Goal: Task Accomplishment & Management: Use online tool/utility

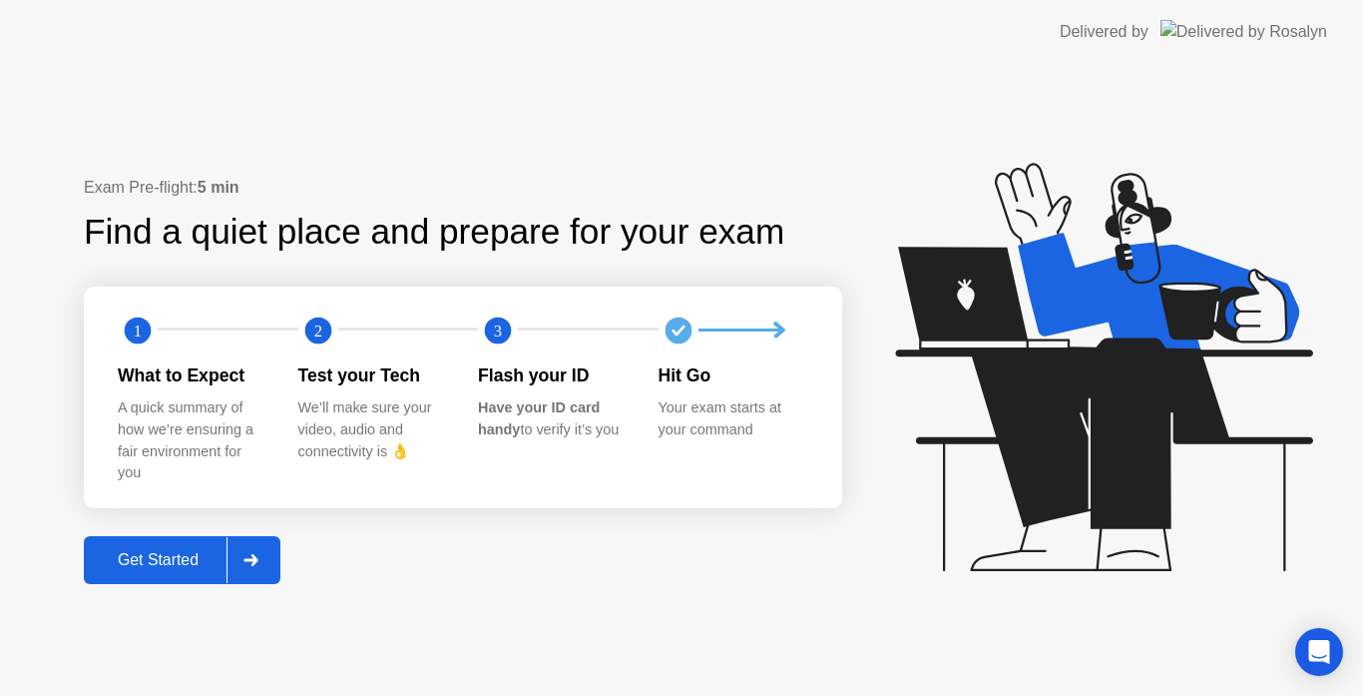
click at [168, 554] on div "Get Started" at bounding box center [158, 560] width 137 height 18
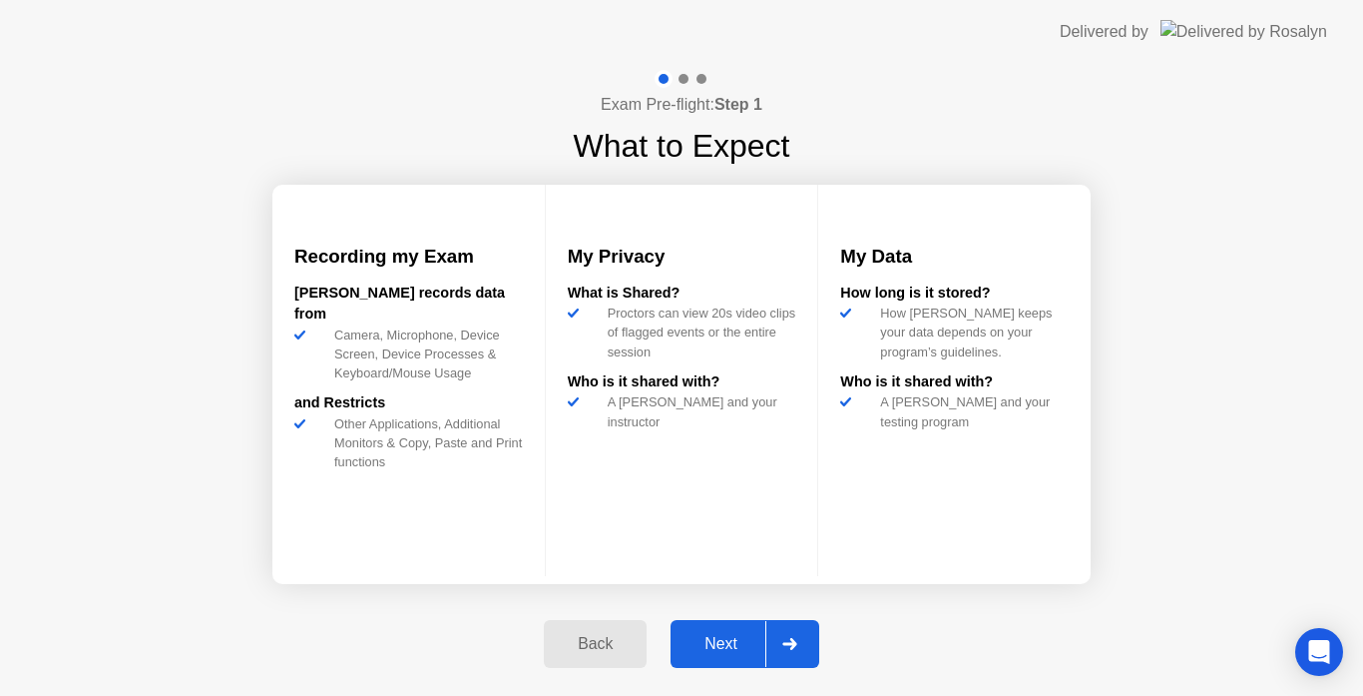
click at [734, 637] on div "Next" at bounding box center [721, 644] width 89 height 18
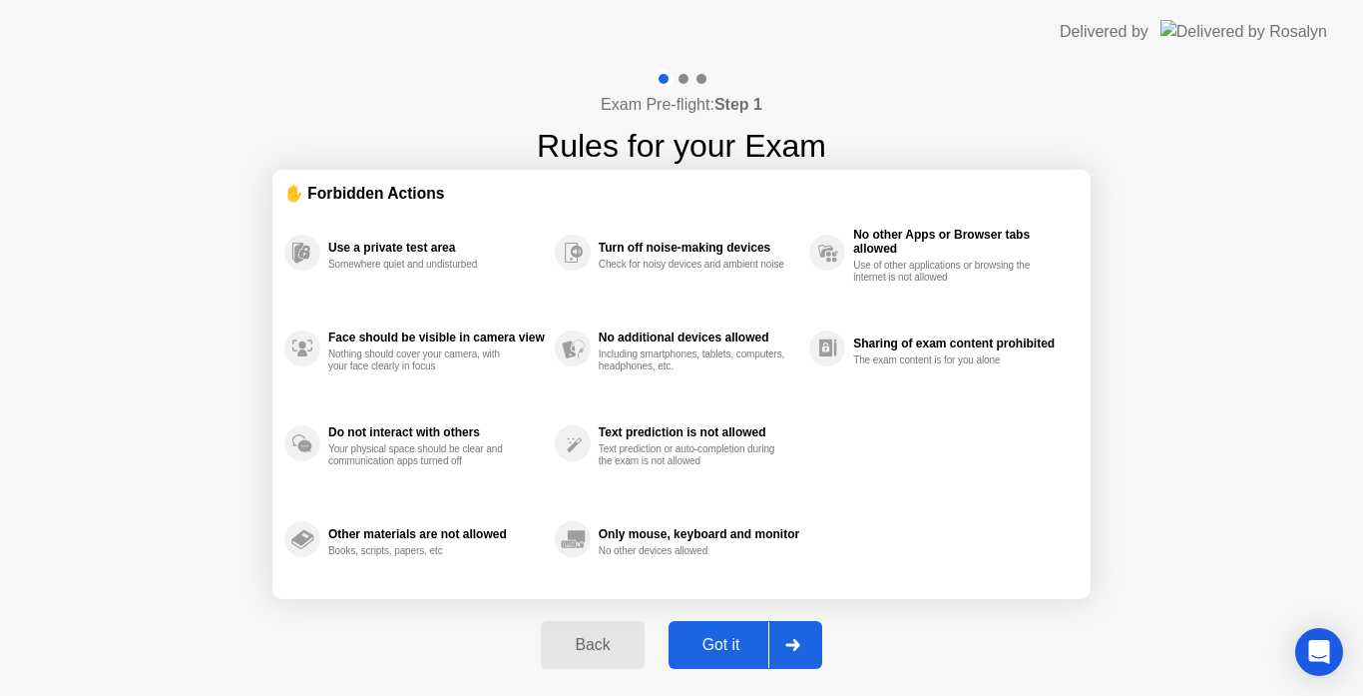
click at [734, 637] on div "Got it" at bounding box center [722, 645] width 94 height 18
select select "Available cameras"
select select "Available speakers"
select select "Available microphones"
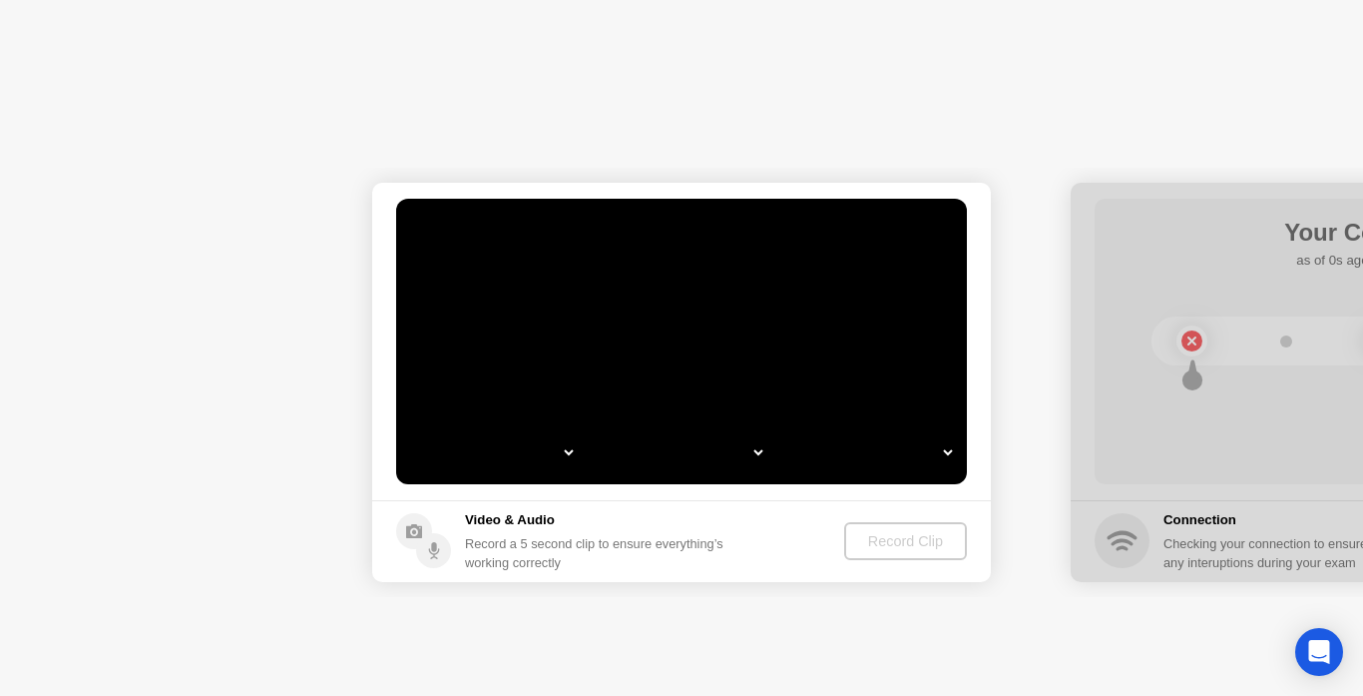
select select "**********"
select select "*******"
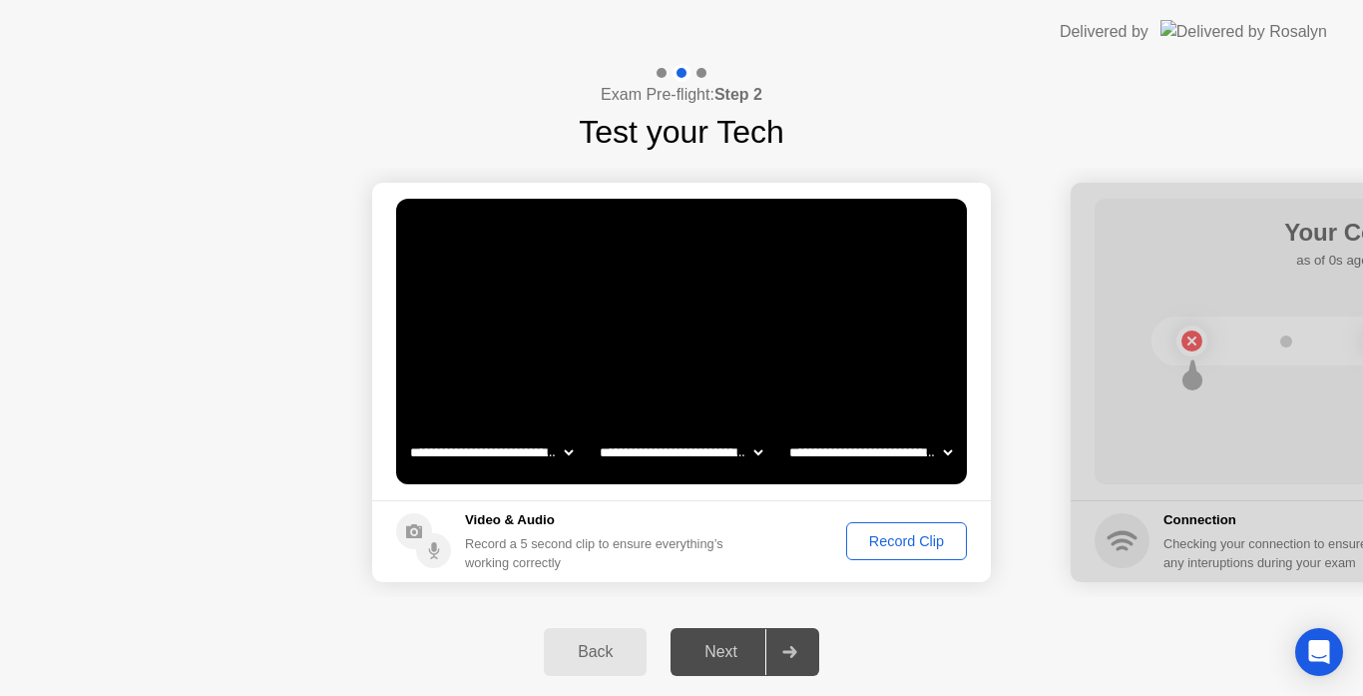
click at [894, 542] on div "Record Clip" at bounding box center [906, 541] width 107 height 16
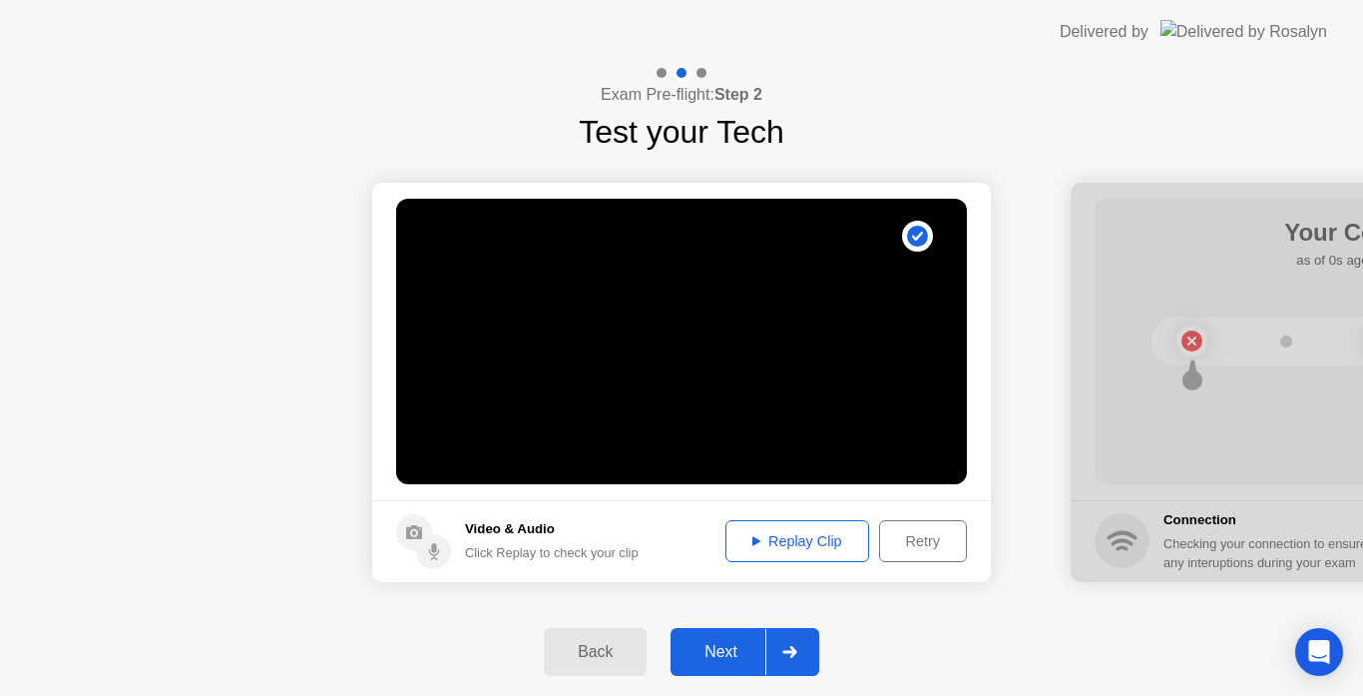
click at [779, 541] on div "Replay Clip" at bounding box center [798, 541] width 130 height 16
click at [730, 649] on div "Next" at bounding box center [721, 652] width 89 height 18
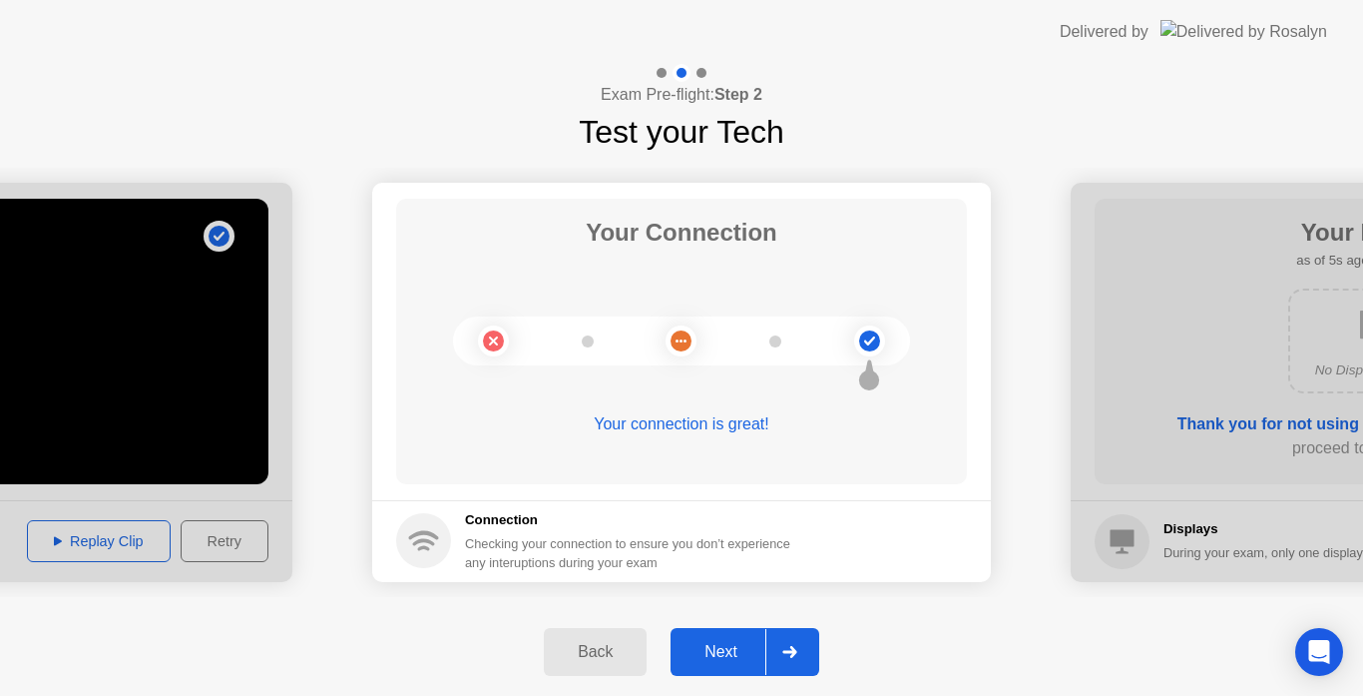
click at [728, 649] on div "Next" at bounding box center [721, 652] width 89 height 18
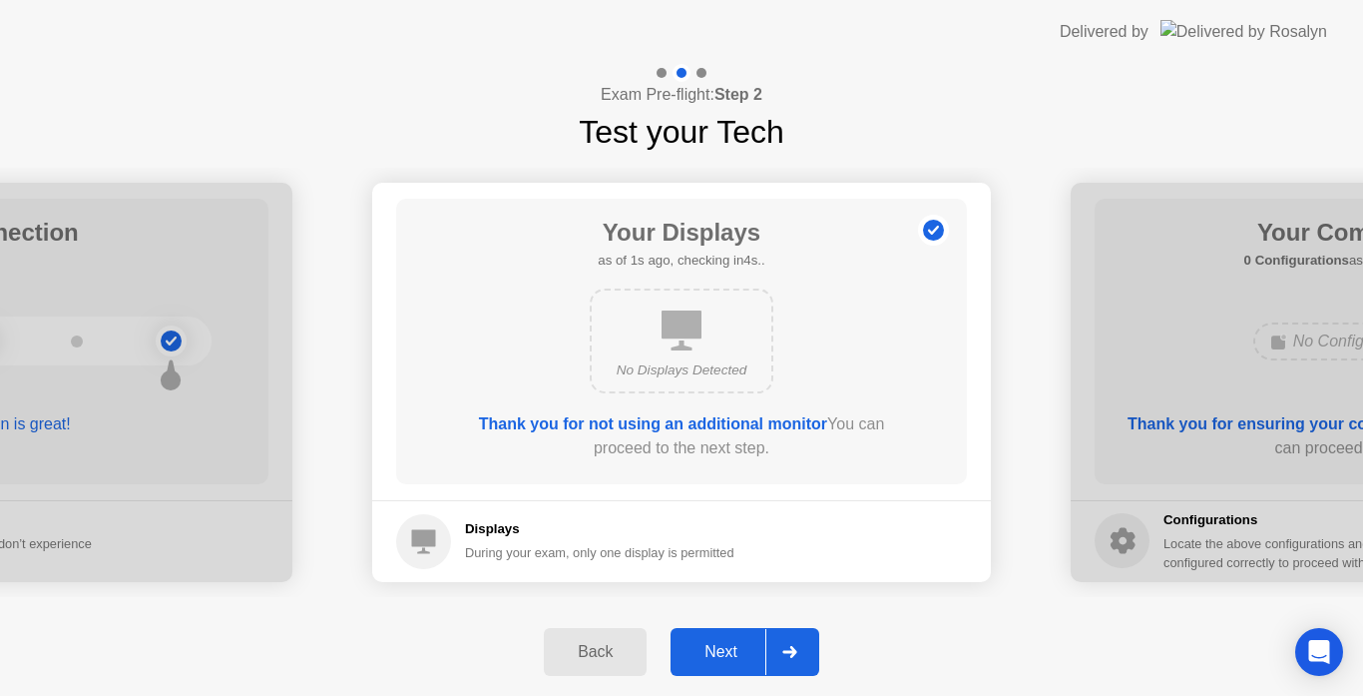
click at [728, 649] on div "Next" at bounding box center [721, 652] width 89 height 18
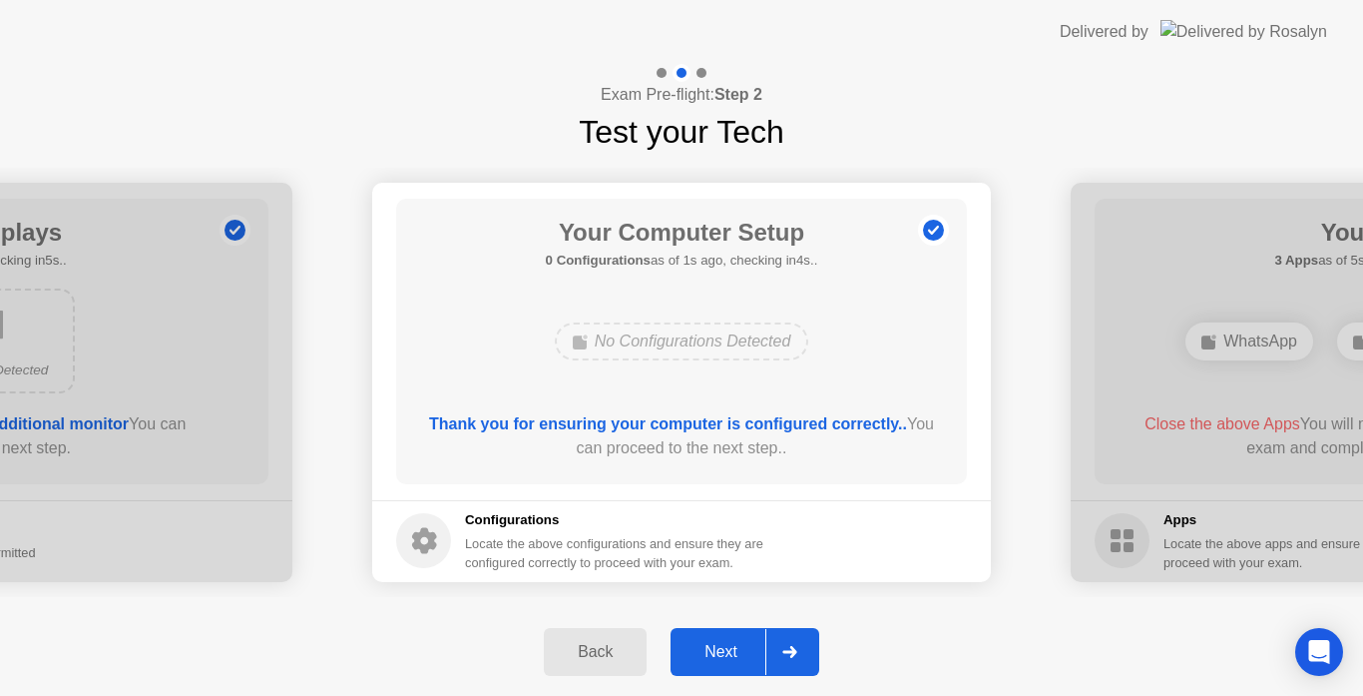
click at [728, 649] on div "Next" at bounding box center [721, 652] width 89 height 18
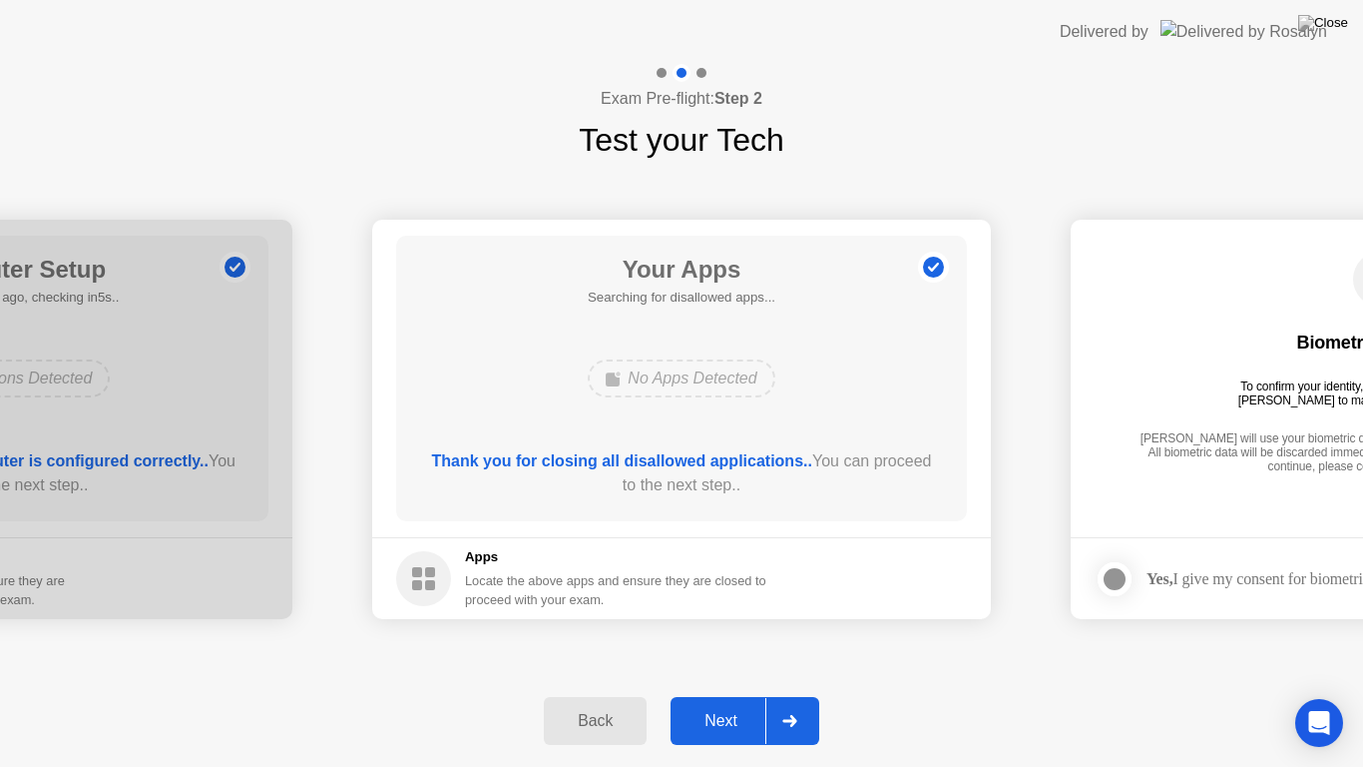
click at [732, 695] on div "Next" at bounding box center [721, 721] width 89 height 18
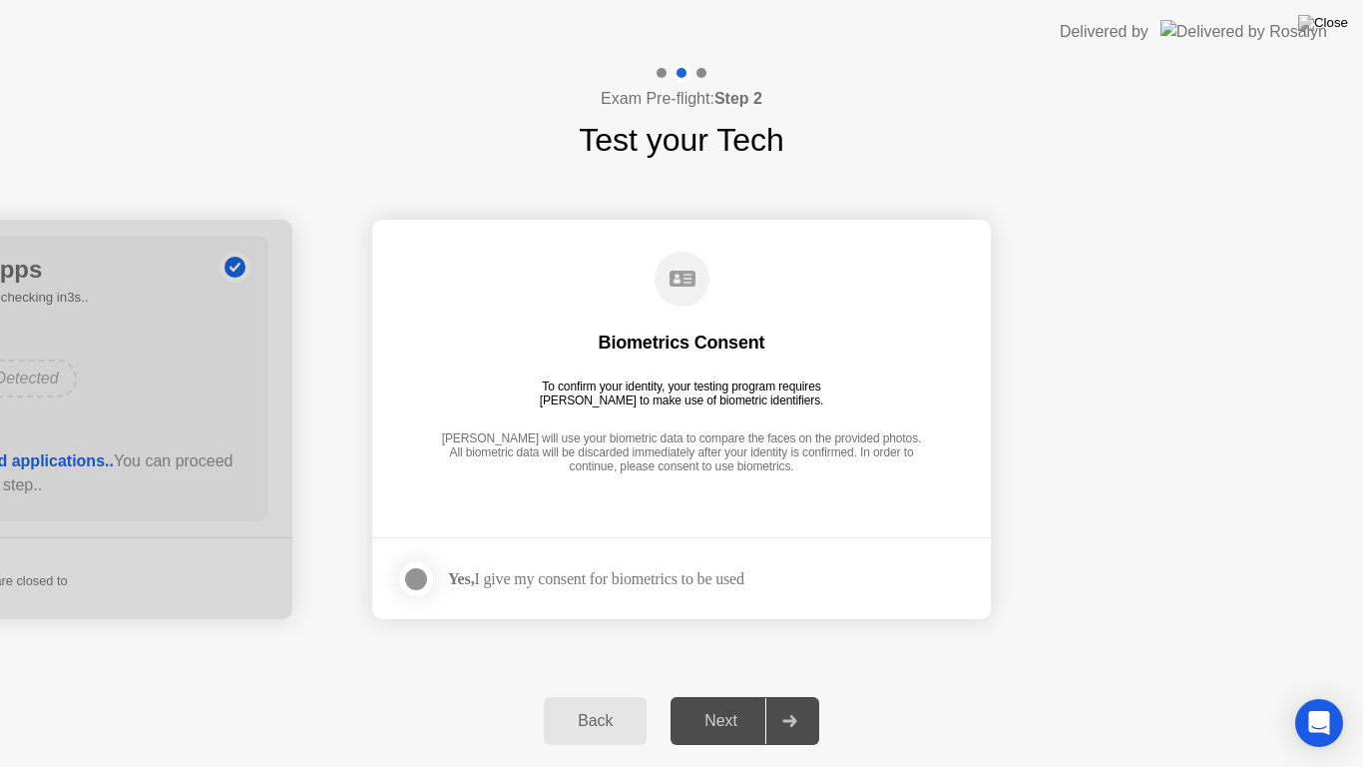
click at [412, 584] on div at bounding box center [416, 579] width 24 height 24
click at [764, 695] on div "Next" at bounding box center [721, 721] width 89 height 18
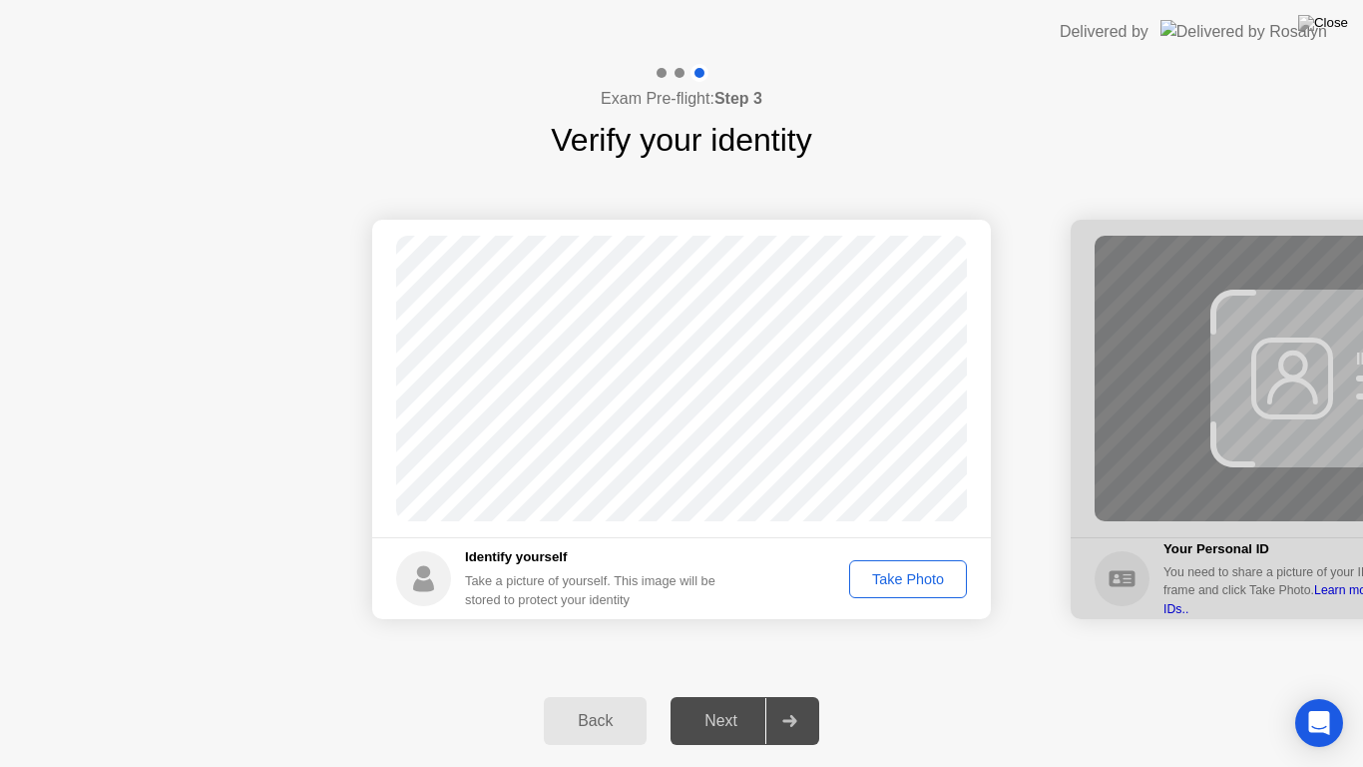
click at [884, 587] on div "Take Photo" at bounding box center [908, 579] width 104 height 16
click at [921, 575] on div "Retake" at bounding box center [921, 579] width 78 height 16
click at [921, 575] on div "Take Photo" at bounding box center [908, 579] width 104 height 16
click at [740, 695] on div "Next" at bounding box center [721, 721] width 89 height 18
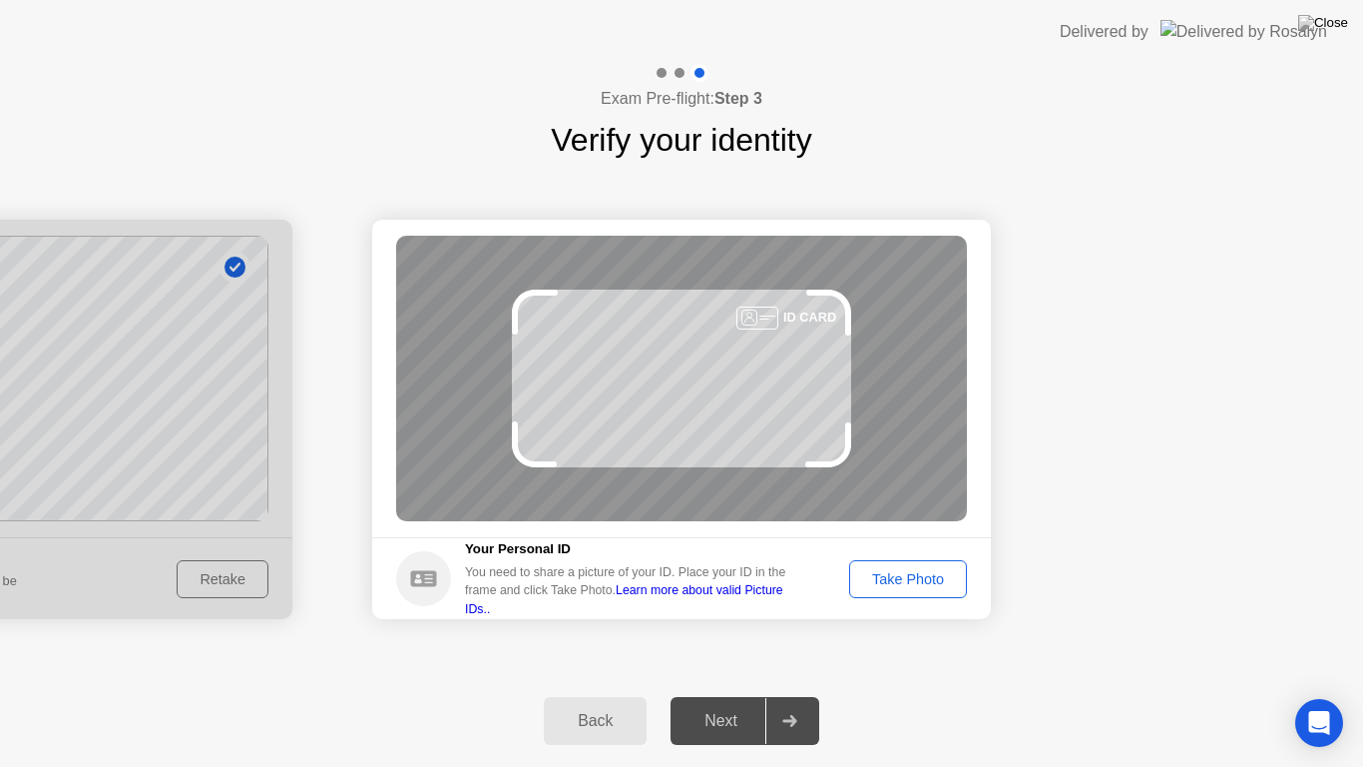
click at [878, 575] on div "Take Photo" at bounding box center [908, 579] width 104 height 16
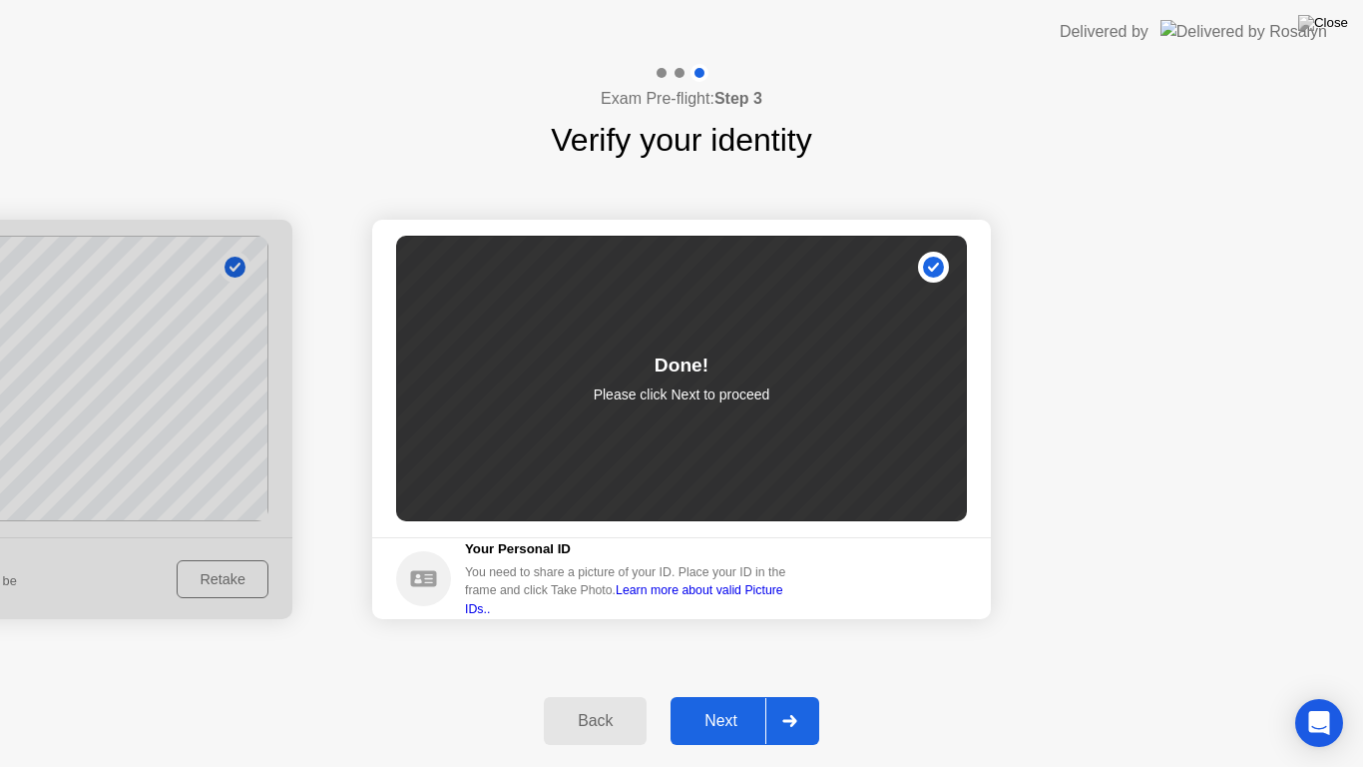
click at [719, 695] on div "Next" at bounding box center [721, 721] width 89 height 18
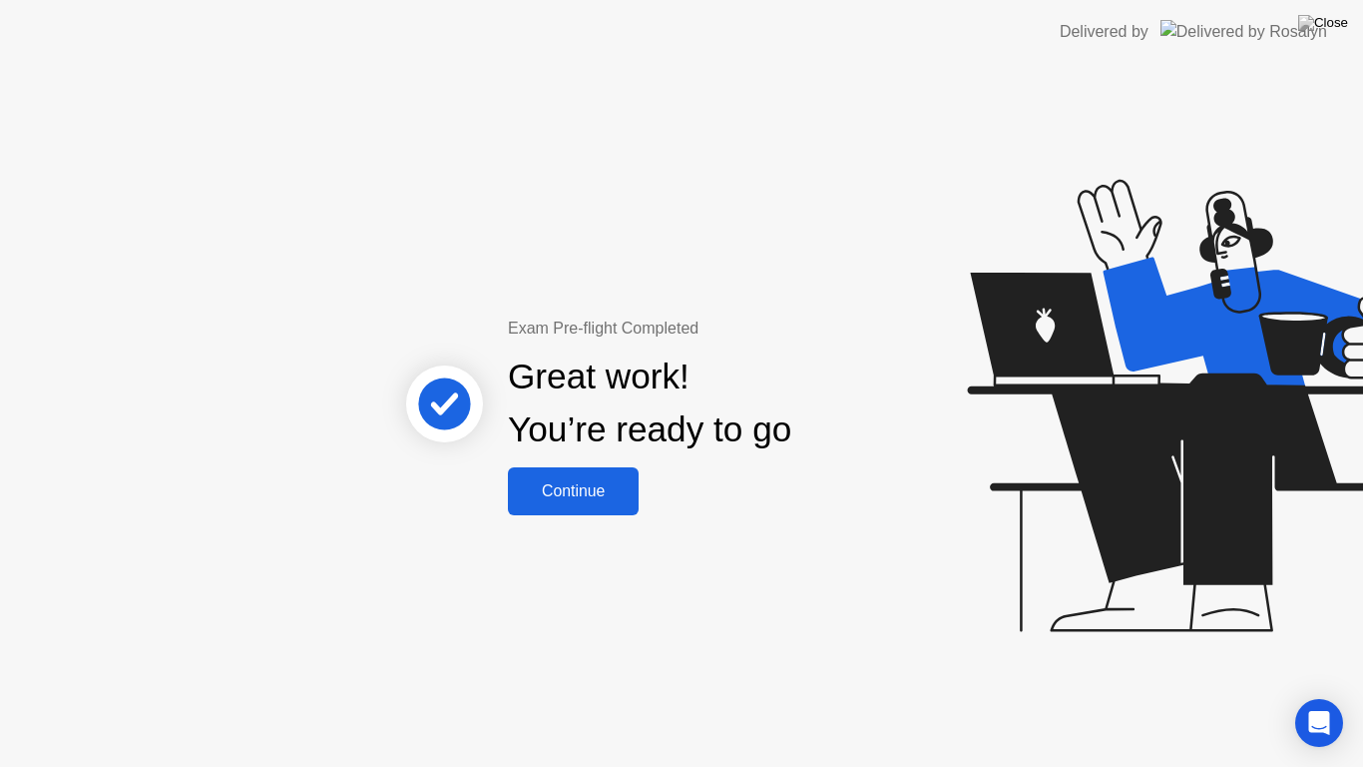
click at [588, 493] on div "Continue" at bounding box center [573, 491] width 119 height 18
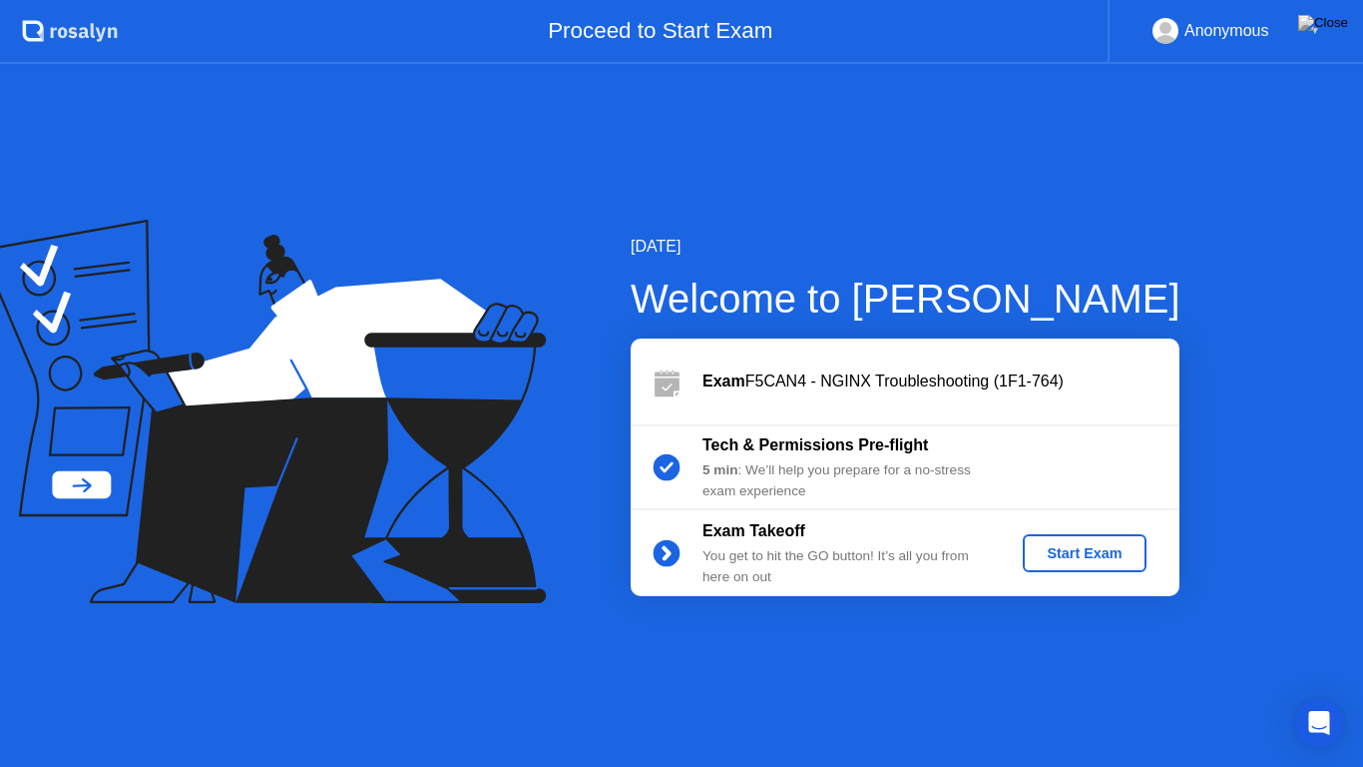
click at [1070, 548] on div "Start Exam" at bounding box center [1084, 553] width 107 height 16
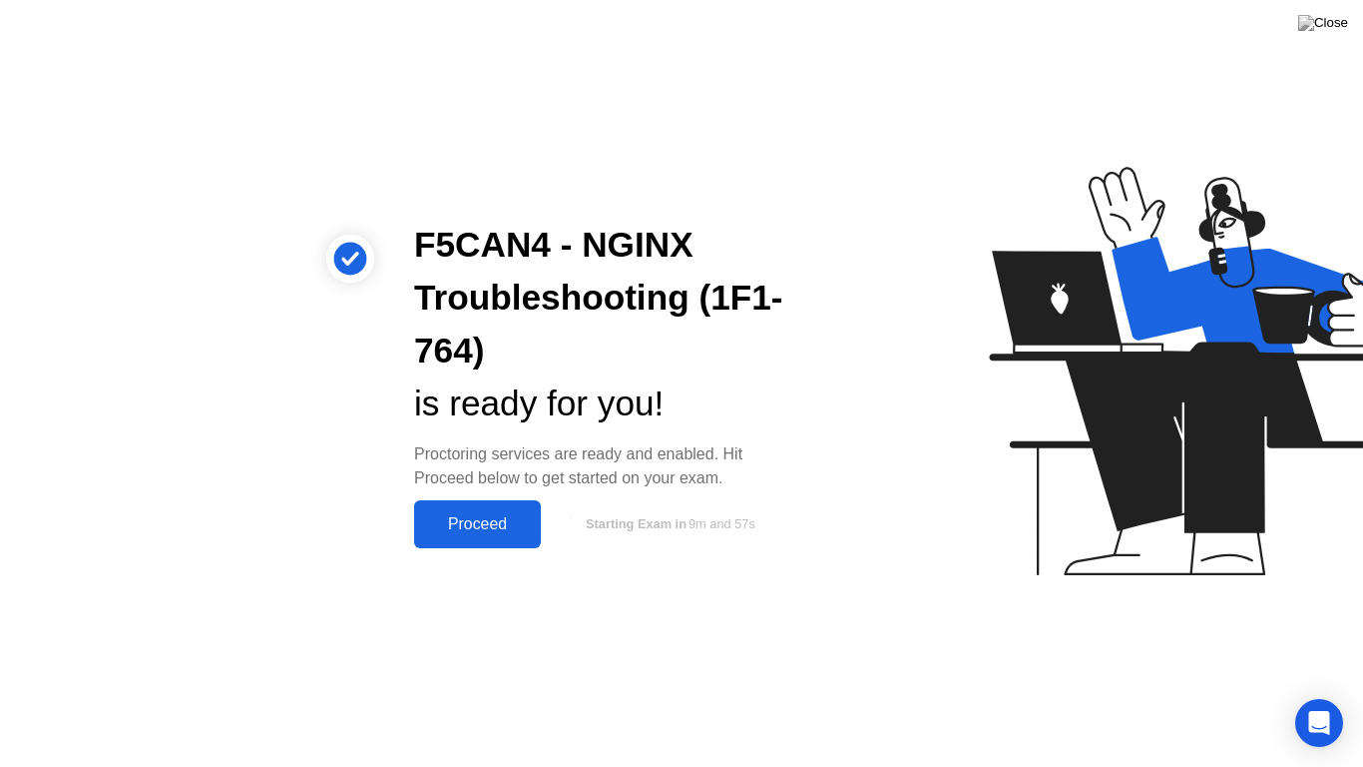
click at [468, 526] on div "Proceed" at bounding box center [477, 524] width 115 height 18
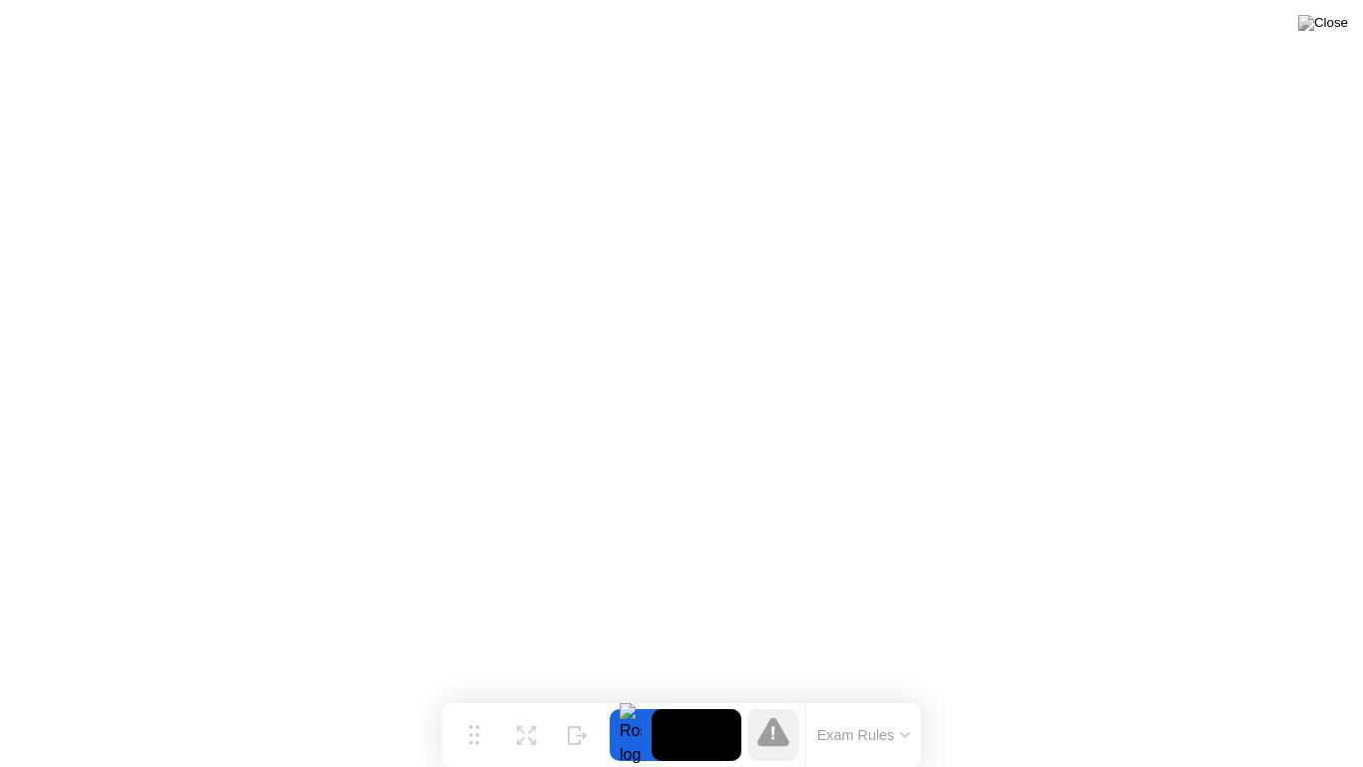
click at [894, 695] on button "Exam Rules" at bounding box center [864, 735] width 106 height 18
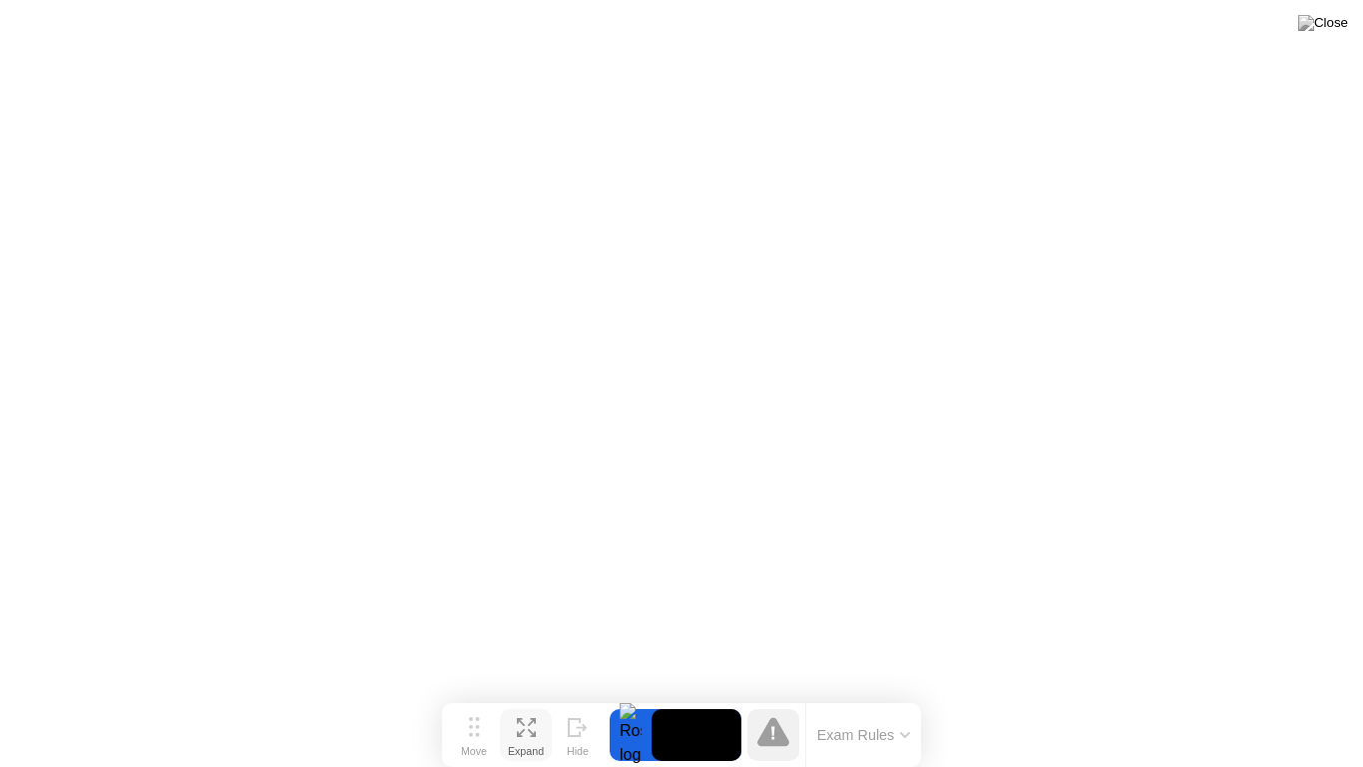
click at [528, 695] on icon at bounding box center [526, 727] width 19 height 19
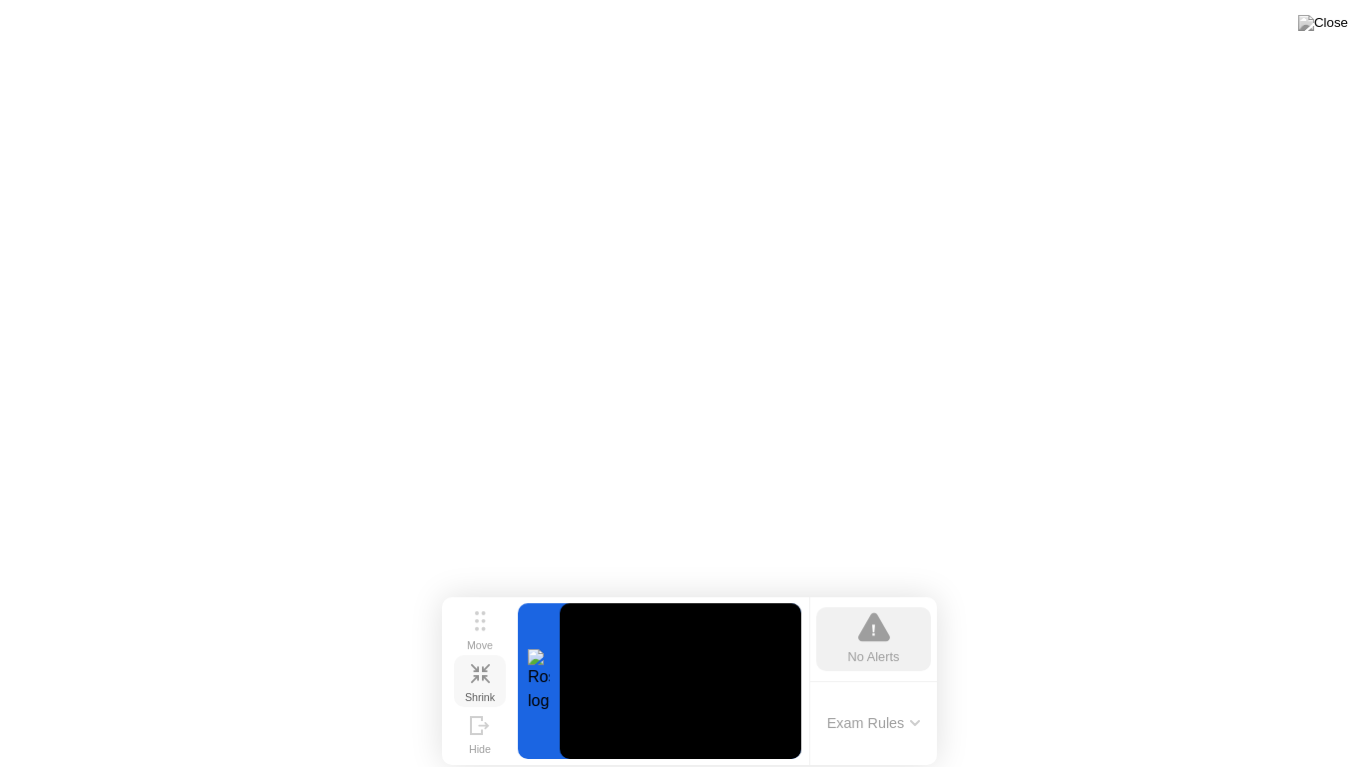
click at [481, 678] on icon at bounding box center [480, 673] width 19 height 19
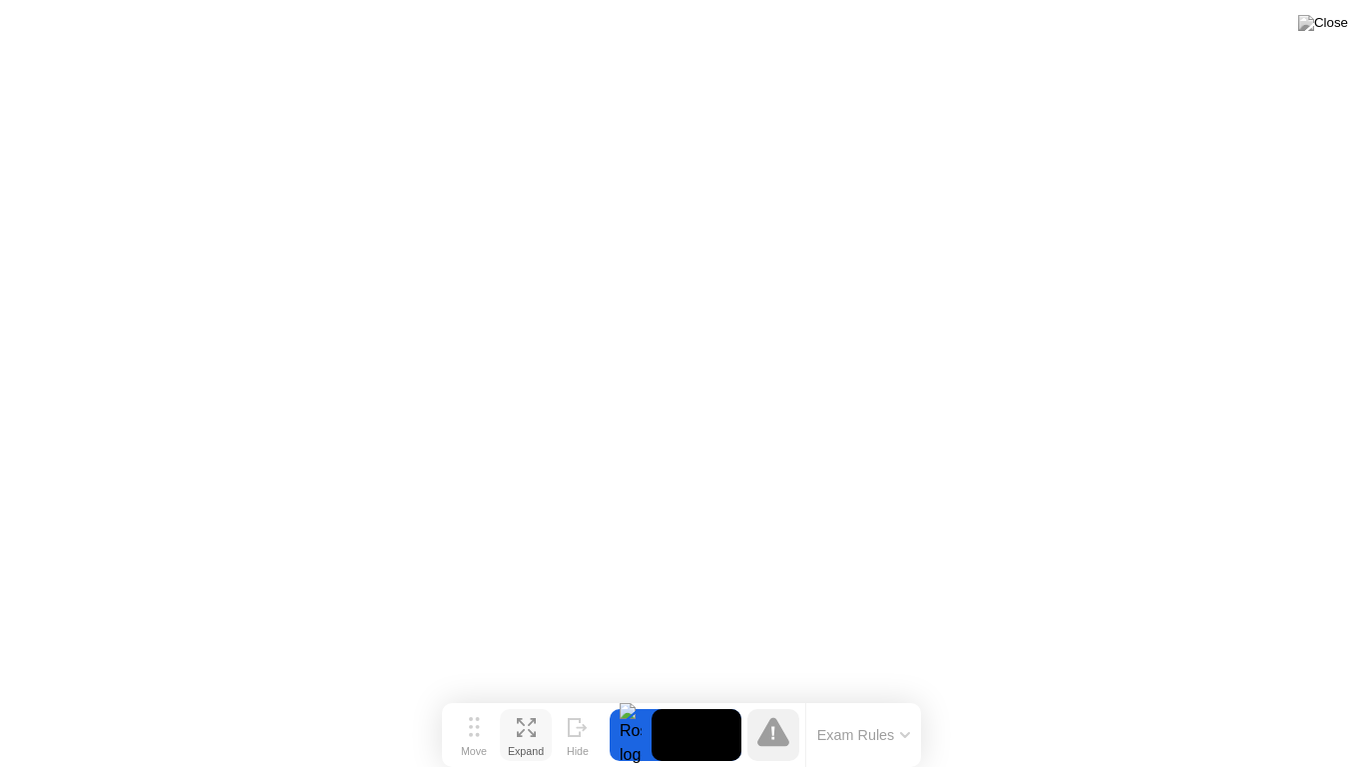
click at [775, 695] on icon at bounding box center [773, 733] width 3 height 13
drag, startPoint x: 775, startPoint y: 736, endPoint x: 732, endPoint y: 737, distance: 42.9
click at [774, 695] on icon at bounding box center [773, 733] width 3 height 13
click at [620, 695] on div at bounding box center [631, 735] width 42 height 52
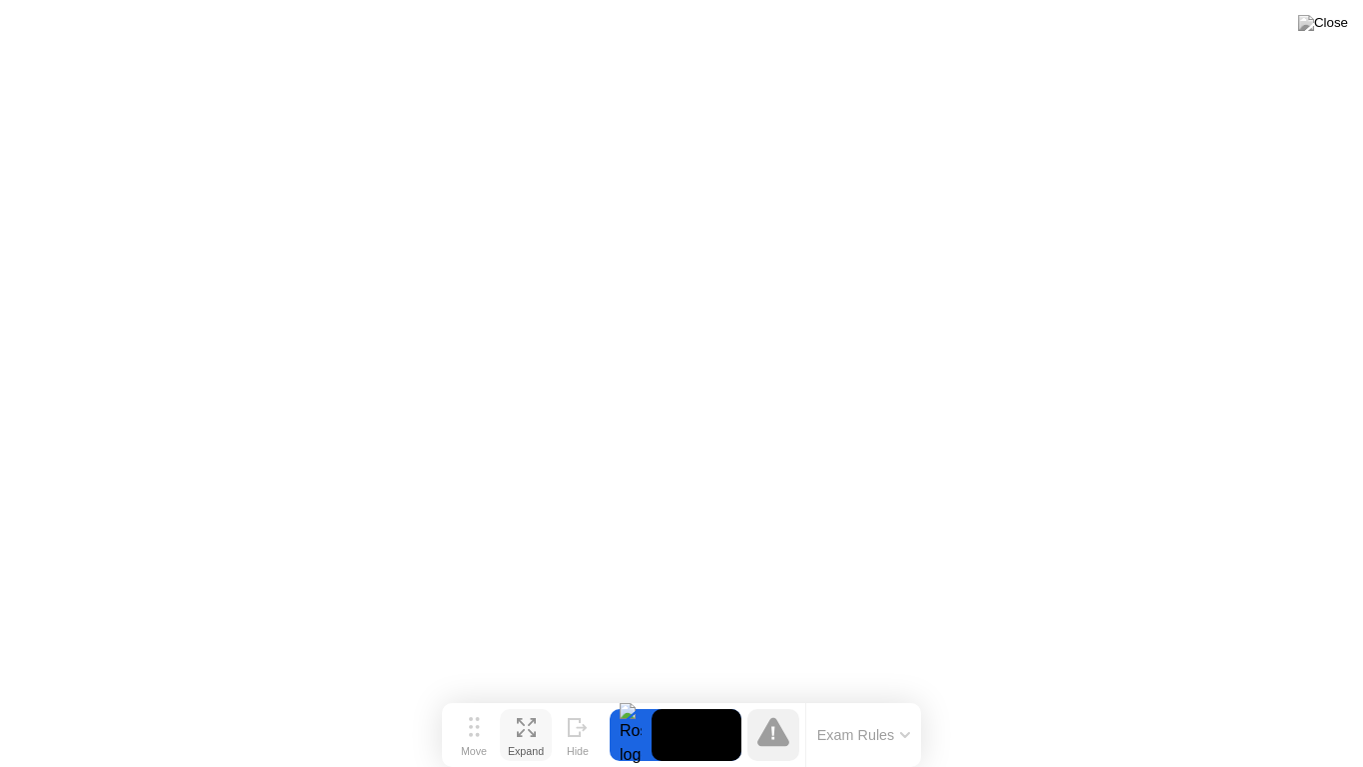
click at [620, 695] on div at bounding box center [631, 735] width 42 height 52
click at [666, 695] on video at bounding box center [697, 735] width 90 height 52
click at [1339, 31] on img at bounding box center [1324, 23] width 50 height 16
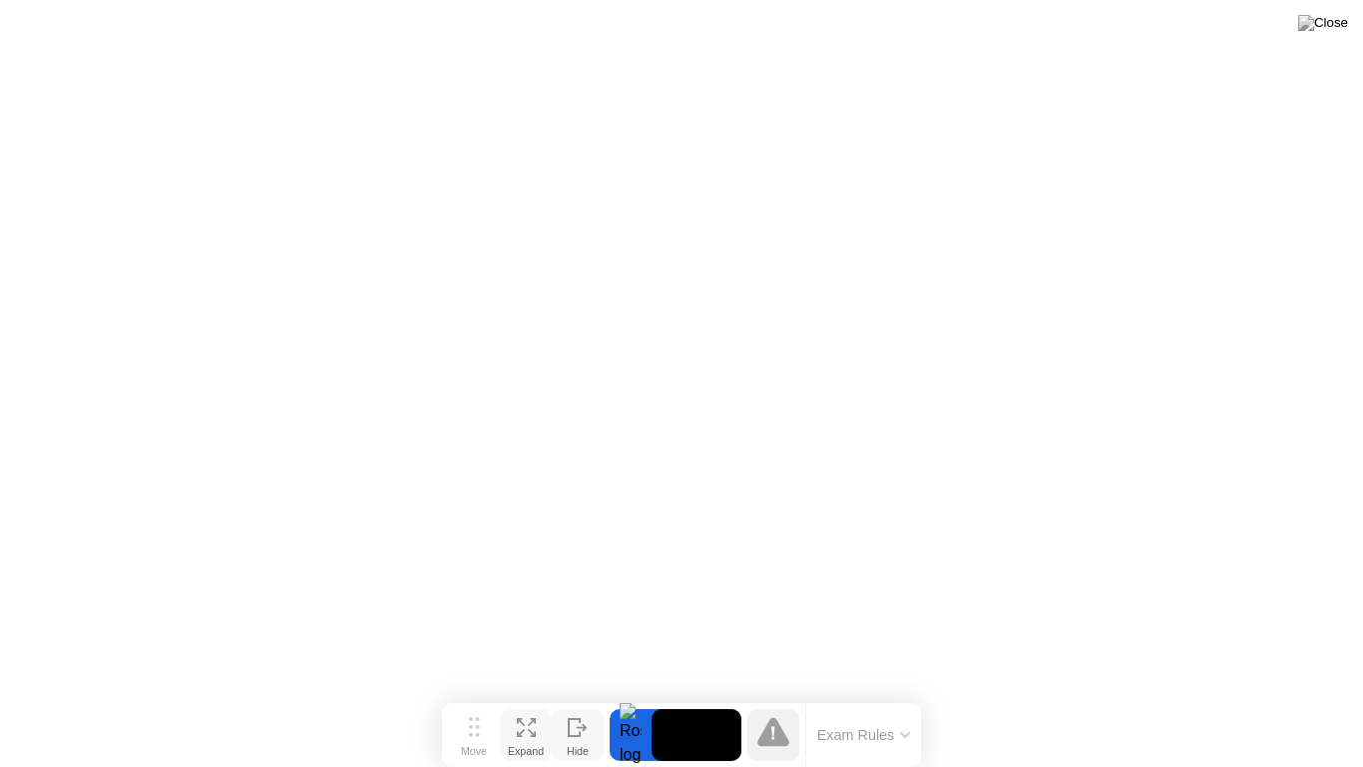
click at [585, 695] on icon at bounding box center [578, 727] width 20 height 19
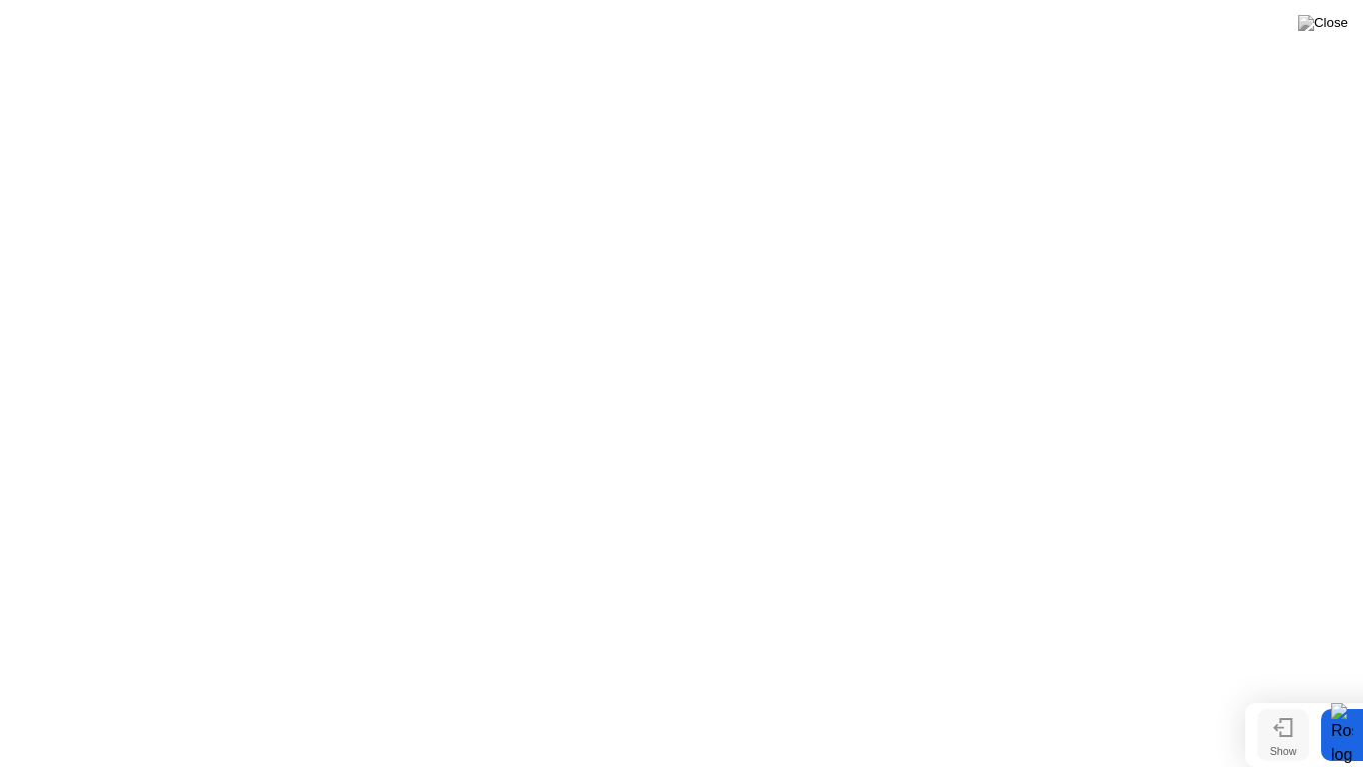
click at [1342, 695] on div at bounding box center [1343, 735] width 42 height 52
click at [1286, 695] on div "Show" at bounding box center [1284, 751] width 27 height 12
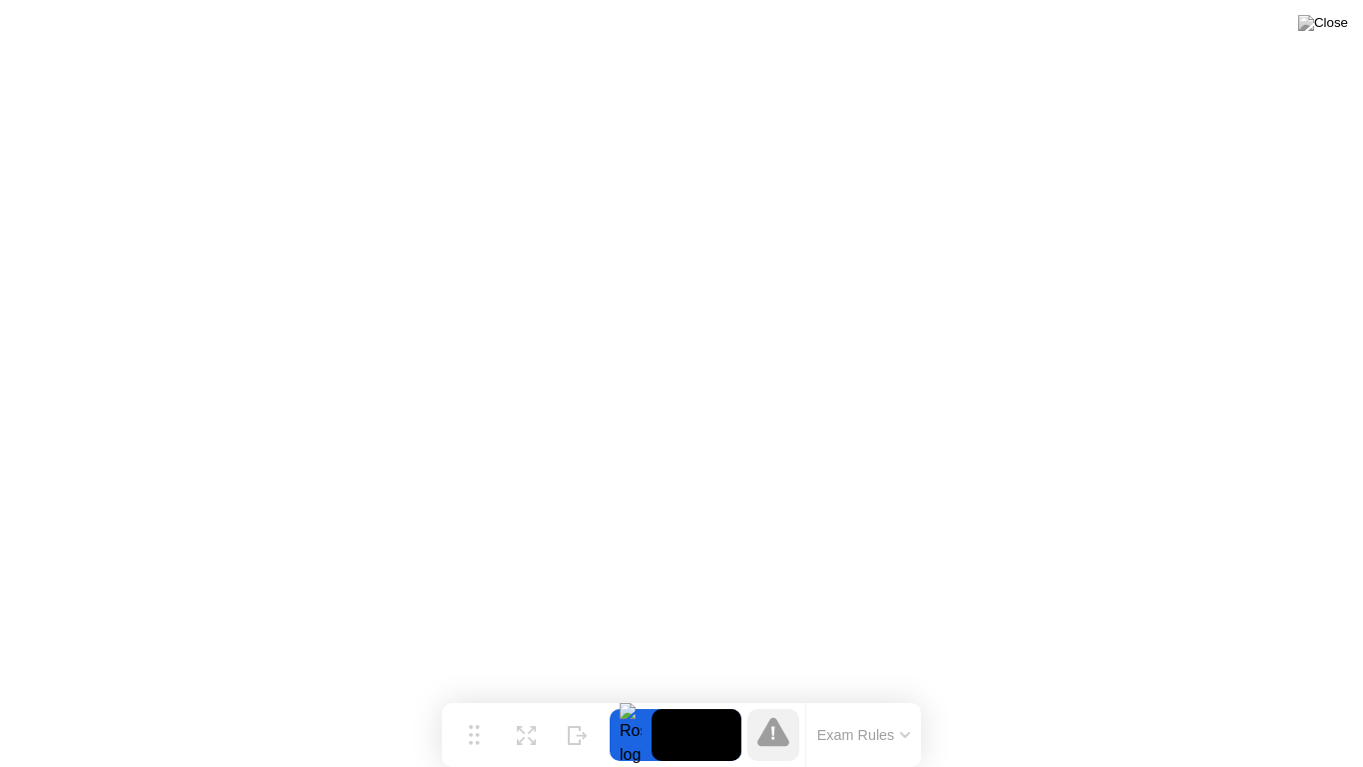
click at [687, 695] on video at bounding box center [697, 735] width 90 height 52
click at [678, 695] on video at bounding box center [697, 735] width 90 height 52
drag, startPoint x: 678, startPoint y: 735, endPoint x: 690, endPoint y: 700, distance: 36.9
click at [678, 695] on video at bounding box center [697, 735] width 90 height 52
click at [833, 695] on button "Exam Rules" at bounding box center [864, 735] width 106 height 18
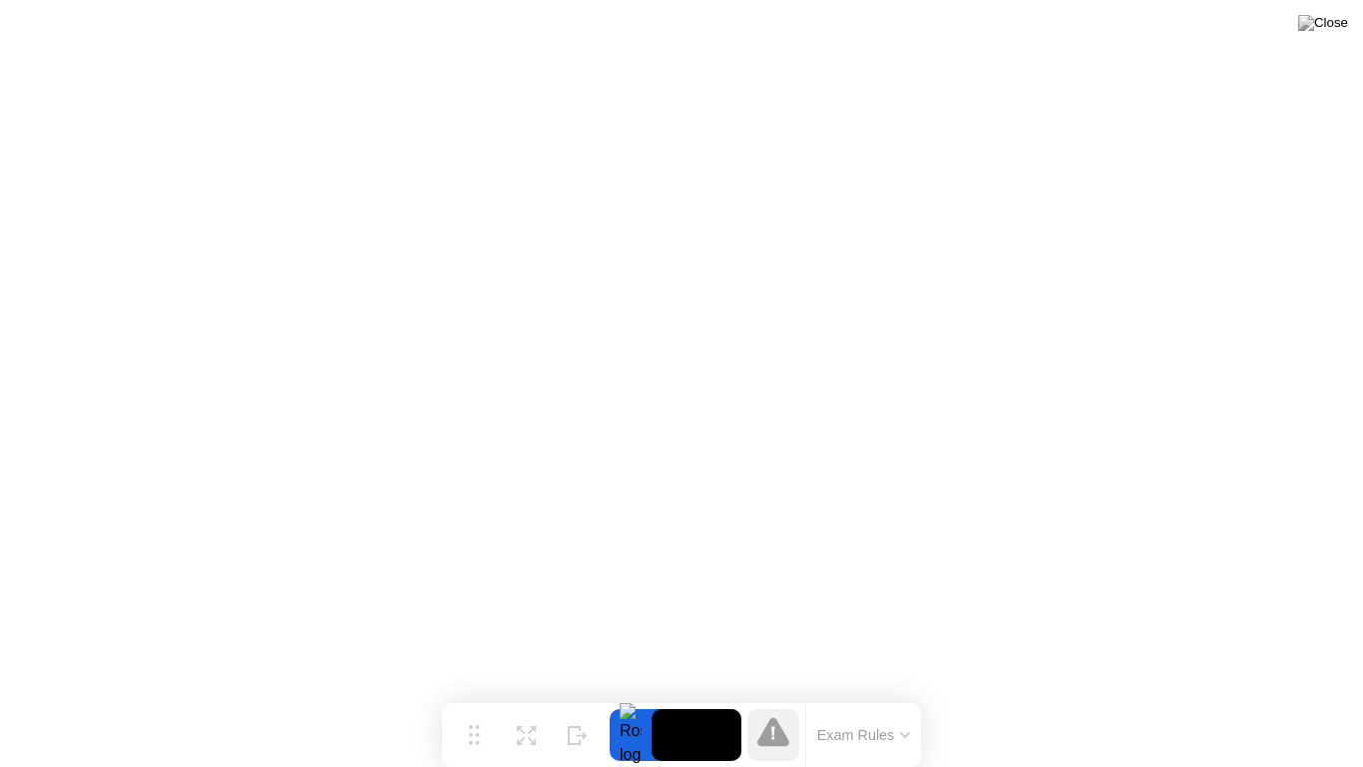
click at [710, 695] on video at bounding box center [697, 735] width 90 height 52
click at [711, 695] on video at bounding box center [697, 735] width 90 height 52
click at [706, 695] on video at bounding box center [697, 735] width 90 height 52
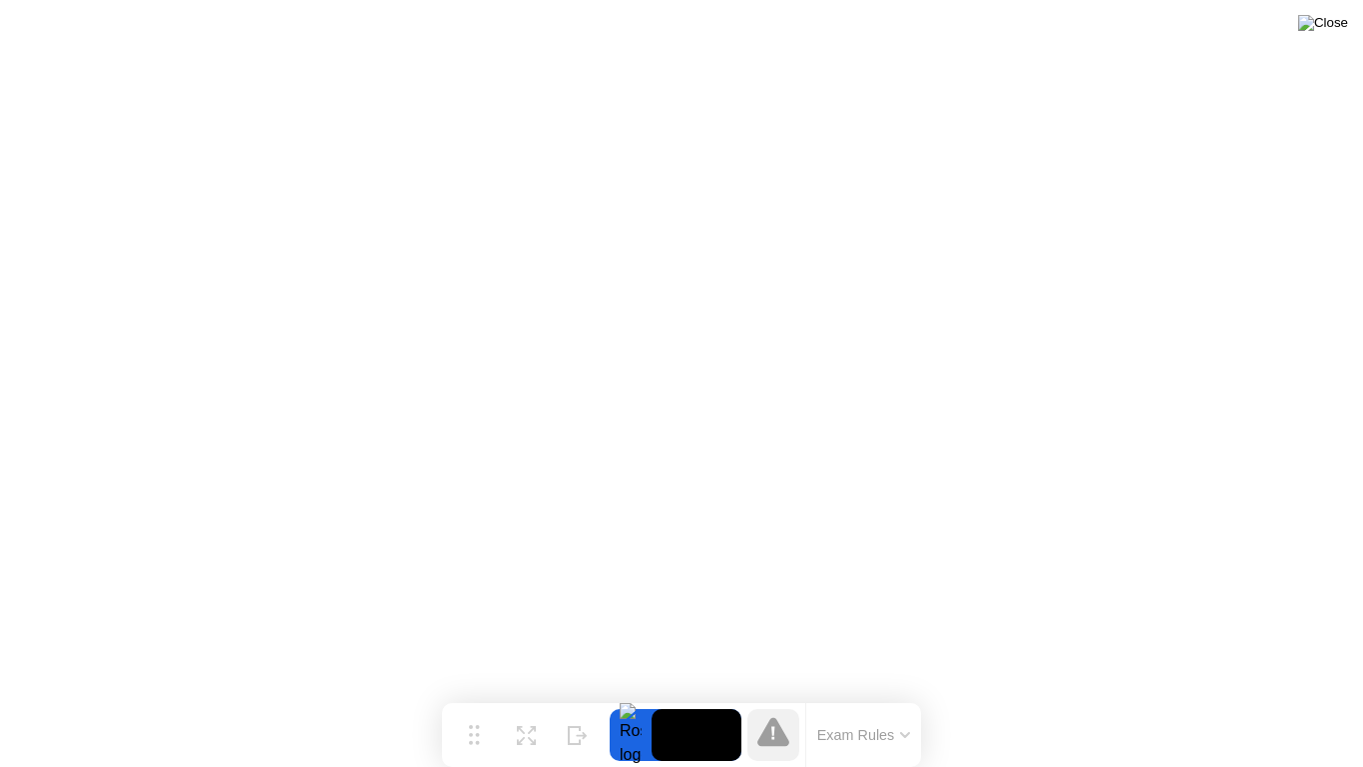
click at [1341, 24] on img at bounding box center [1324, 23] width 50 height 16
click at [773, 695] on icon at bounding box center [773, 733] width 3 height 13
click at [511, 695] on button "Expand" at bounding box center [526, 735] width 52 height 52
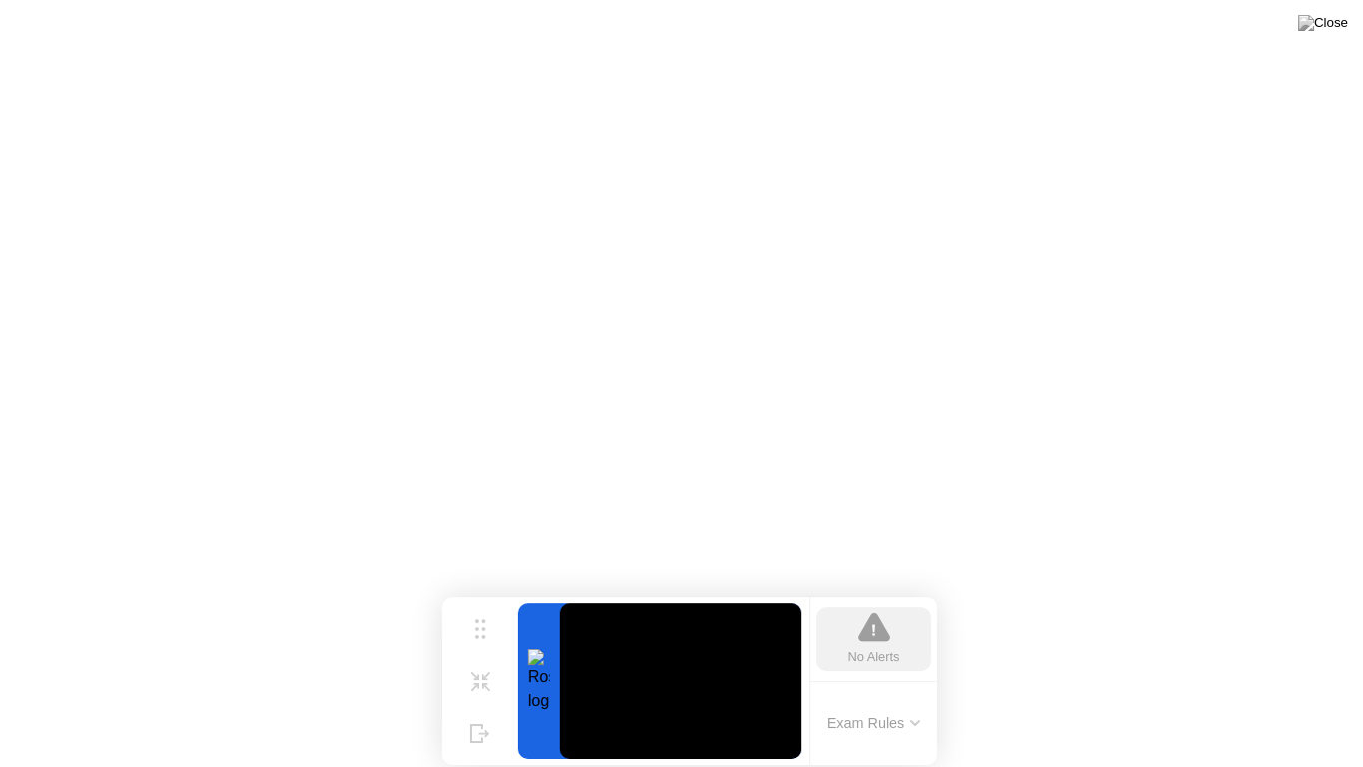
click at [548, 681] on div at bounding box center [539, 681] width 42 height 156
click at [668, 677] on video at bounding box center [681, 681] width 242 height 156
drag, startPoint x: 668, startPoint y: 677, endPoint x: 782, endPoint y: 594, distance: 140.8
click at [669, 677] on video at bounding box center [681, 681] width 242 height 156
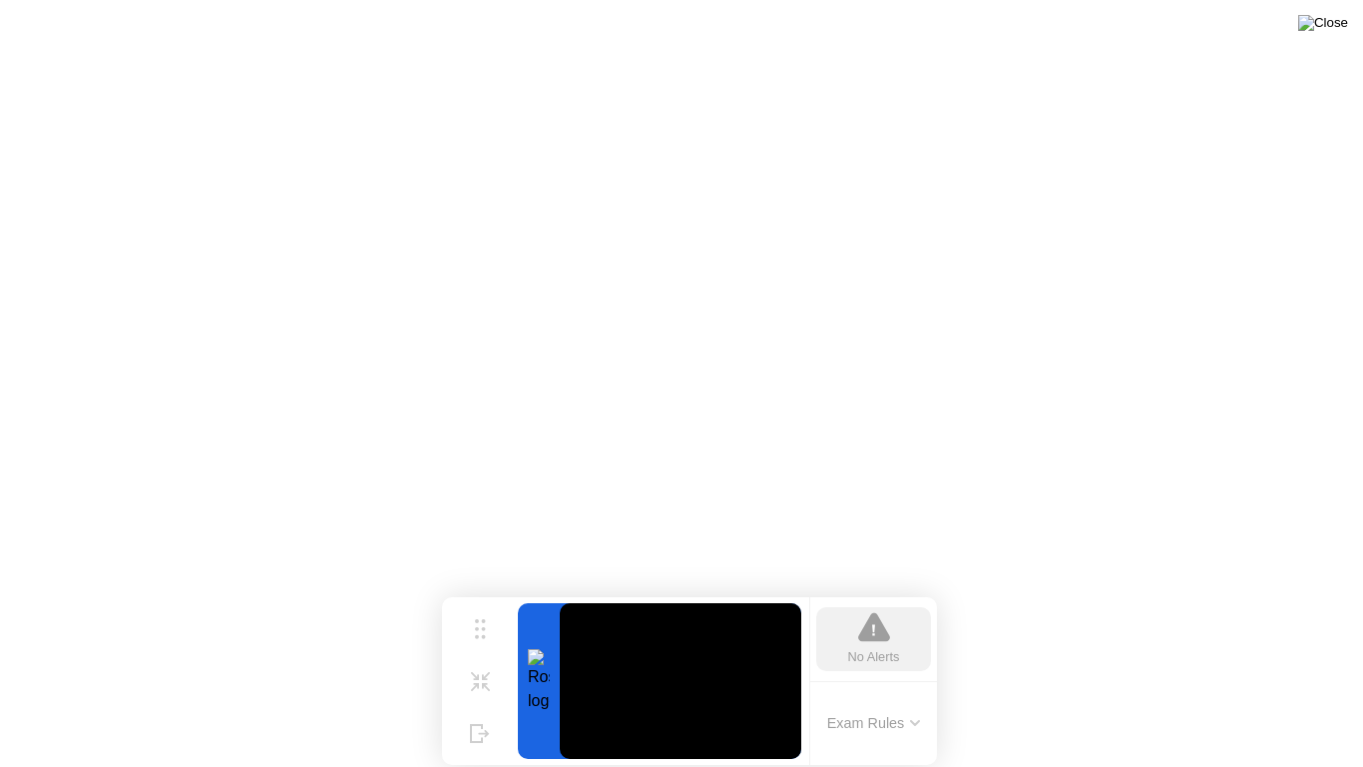
click at [1326, 17] on img at bounding box center [1324, 23] width 50 height 16
